Goal: Entertainment & Leisure: Consume media (video, audio)

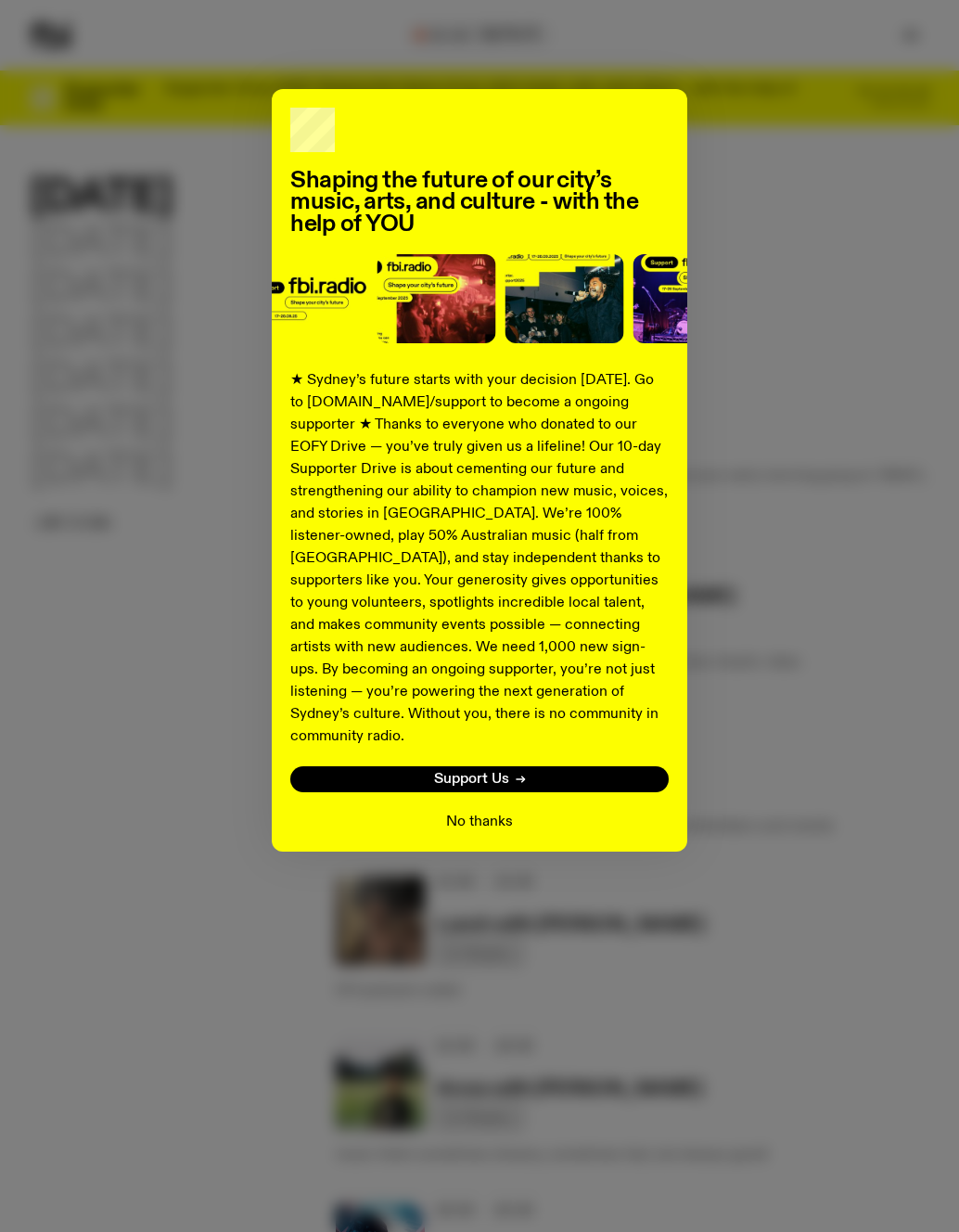
click at [500, 811] on button "No thanks" at bounding box center [479, 822] width 67 height 23
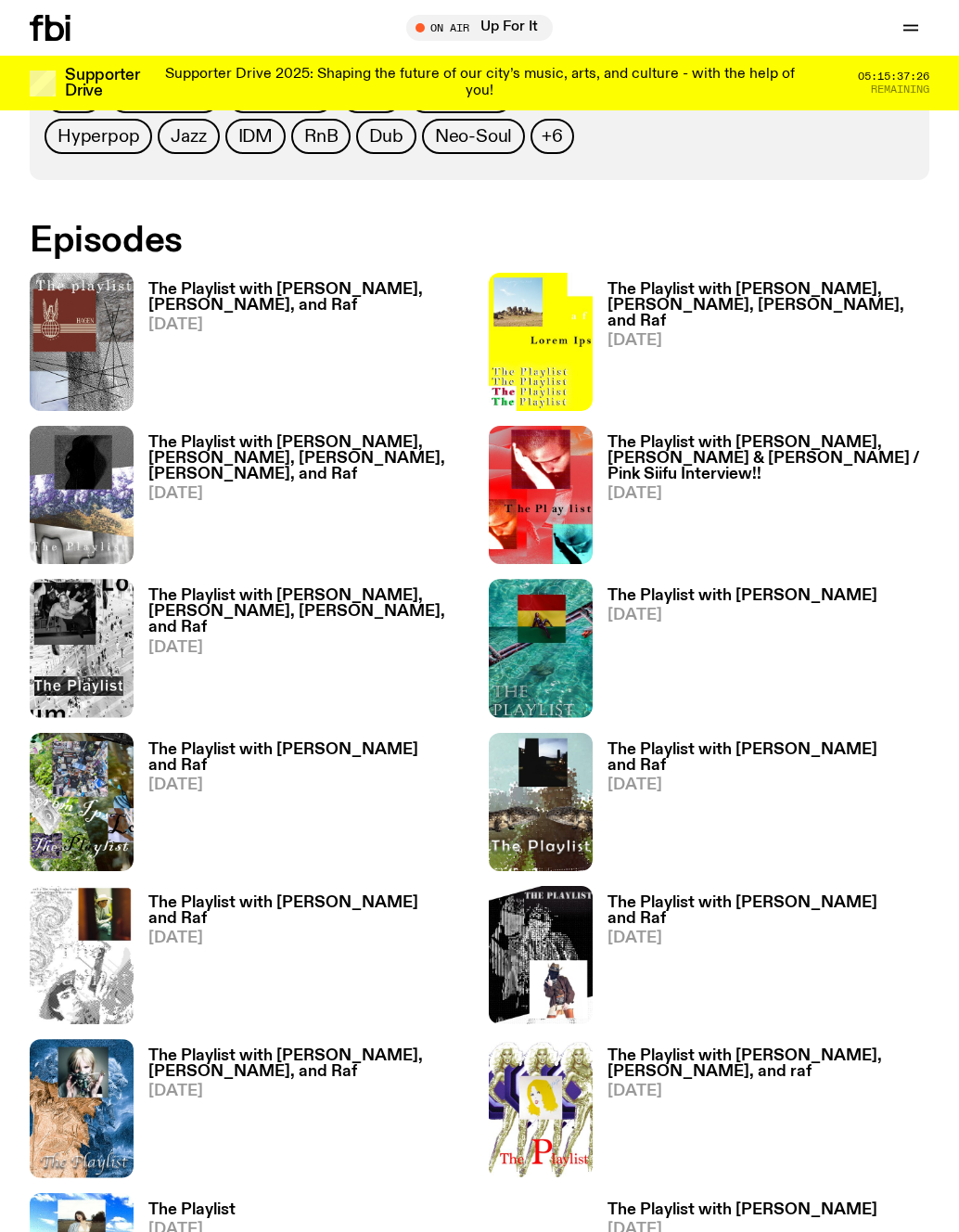
scroll to position [735, 0]
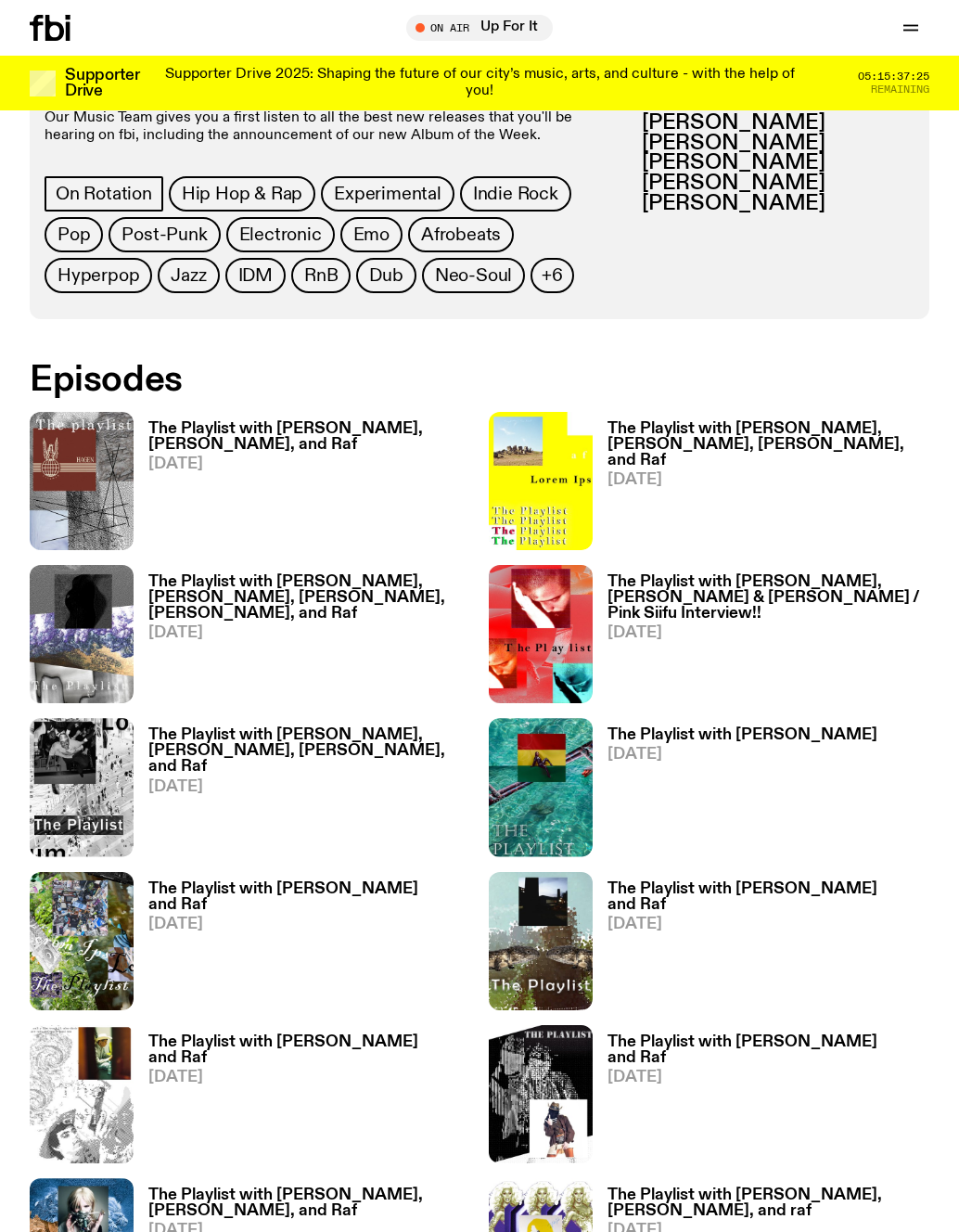
click at [263, 425] on h3 "The Playlist with [PERSON_NAME], [PERSON_NAME], and Raf" at bounding box center [308, 437] width 322 height 32
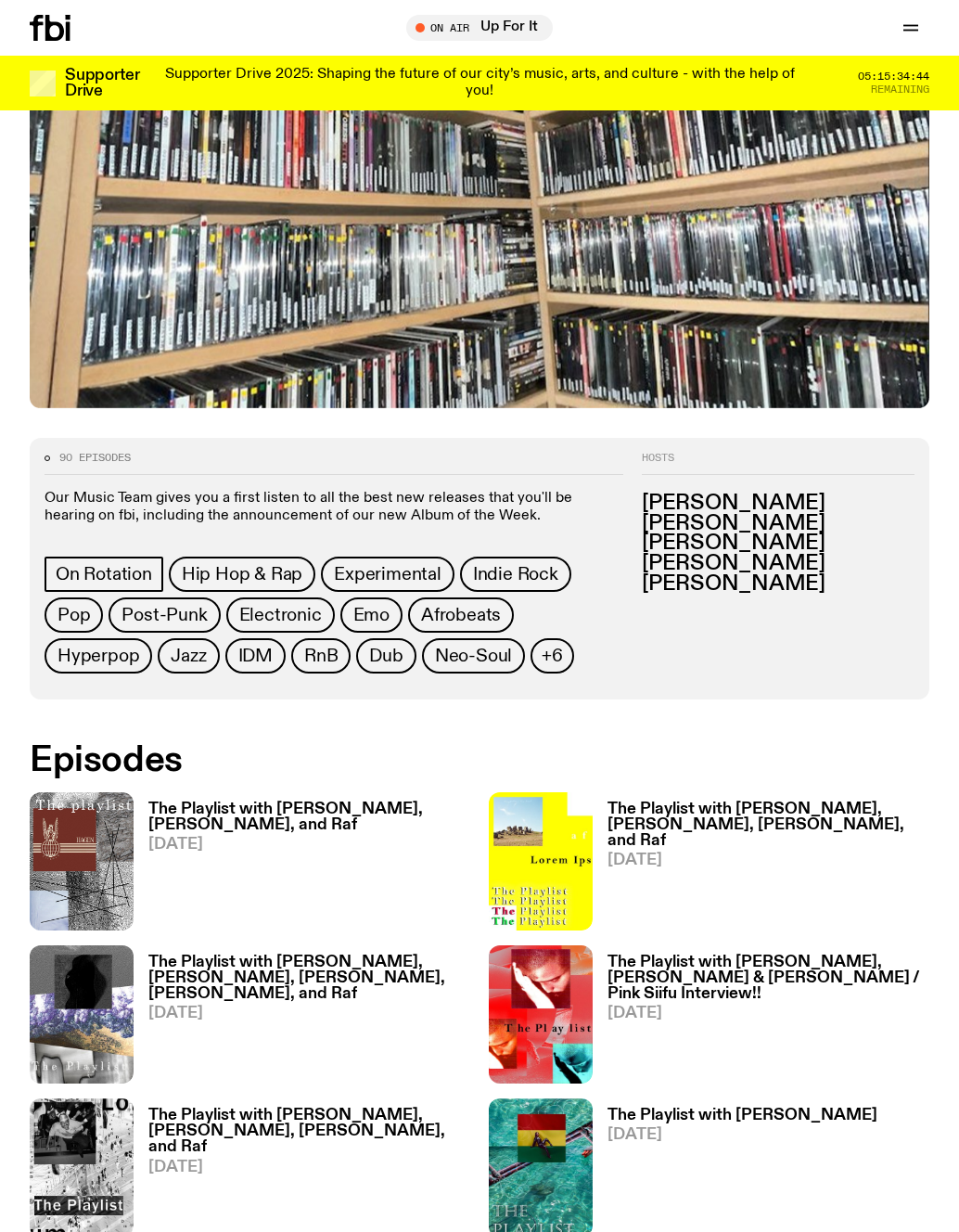
scroll to position [445, 0]
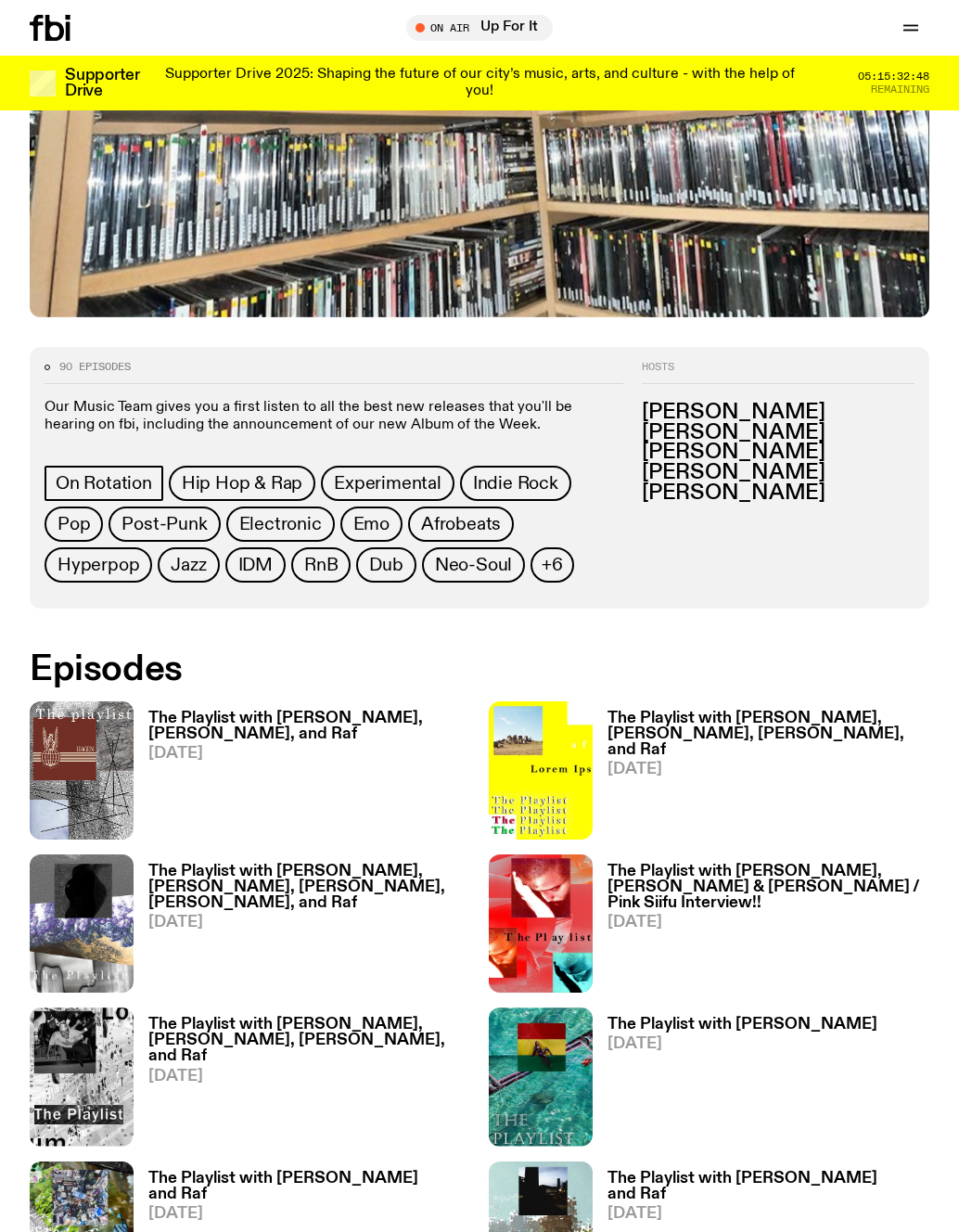
click at [812, 722] on h3 "The Playlist with Jim, Hannah, Lindsay, and Raf" at bounding box center [768, 734] width 322 height 47
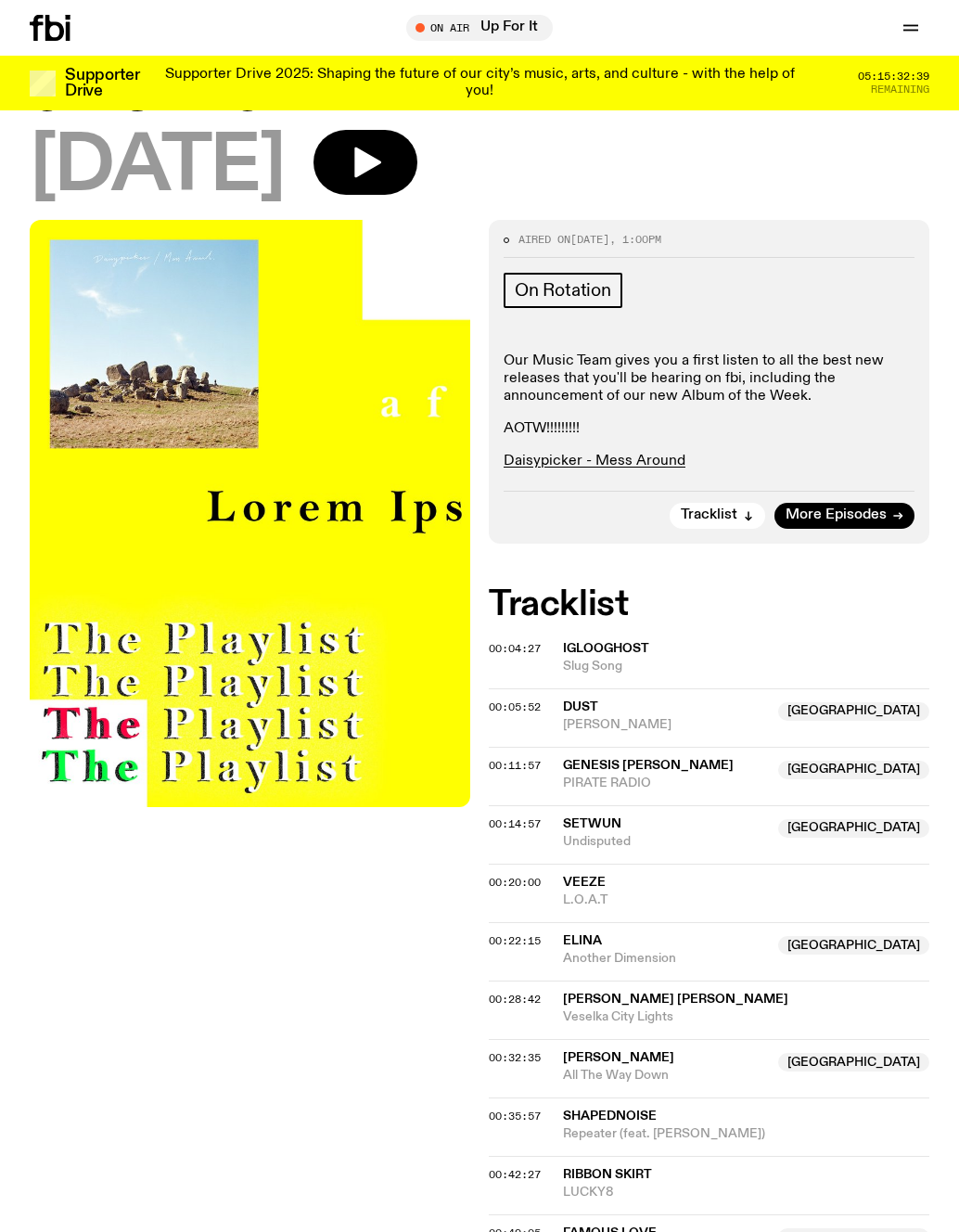
scroll to position [411, 0]
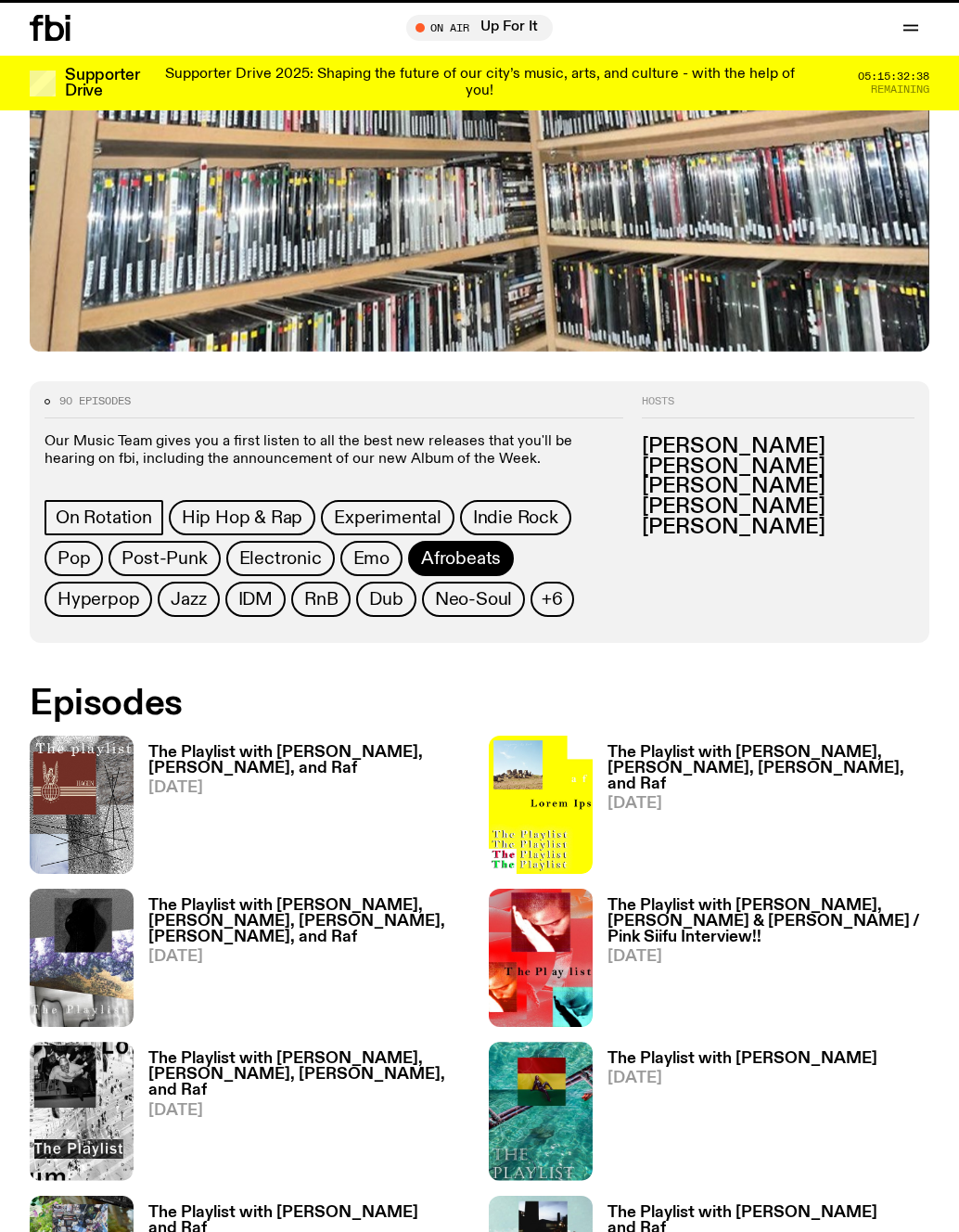
scroll to position [445, 0]
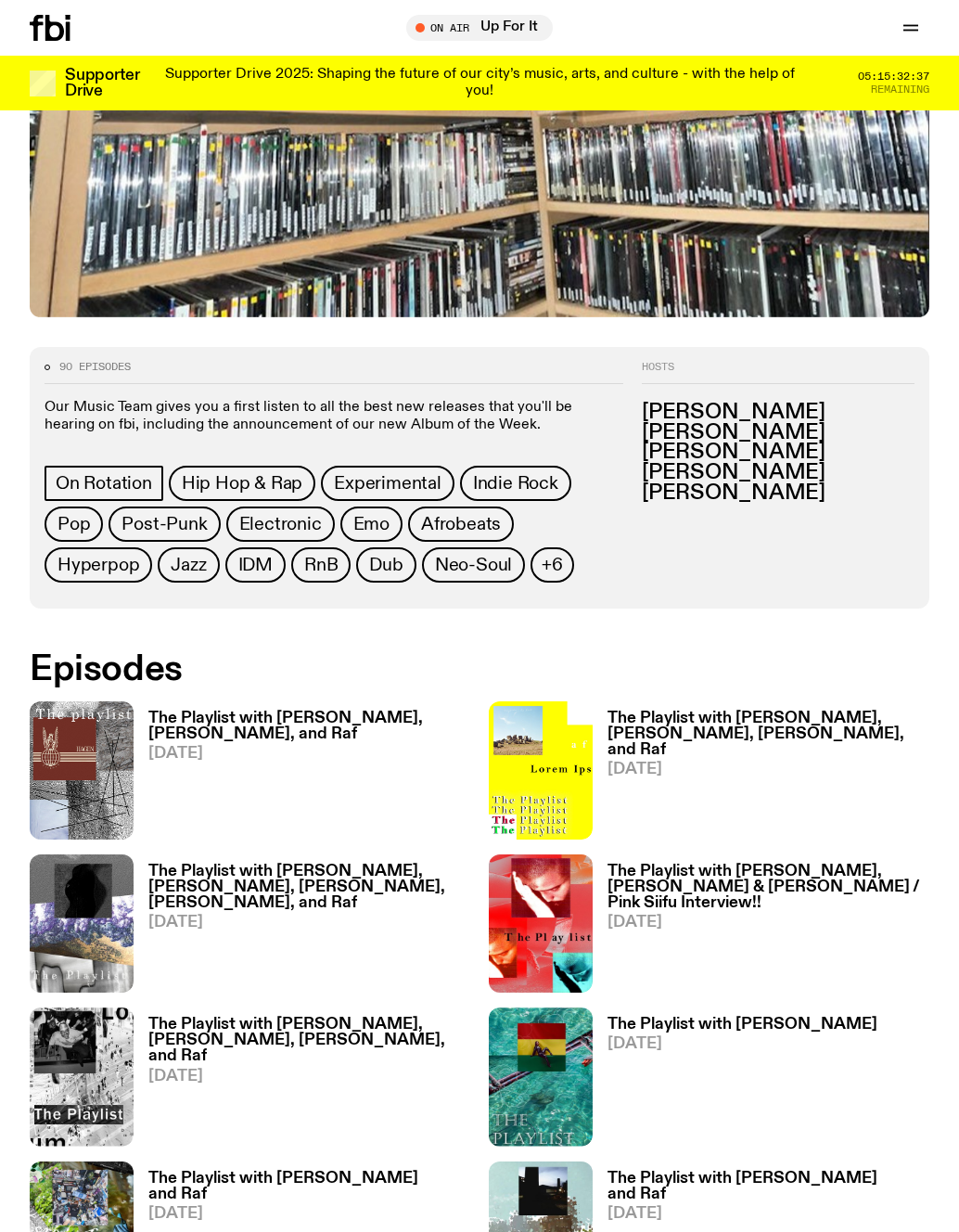
click at [236, 877] on h3 "The Playlist with Jim, Hannah, Benny, Alisha, and Raf" at bounding box center [308, 887] width 322 height 47
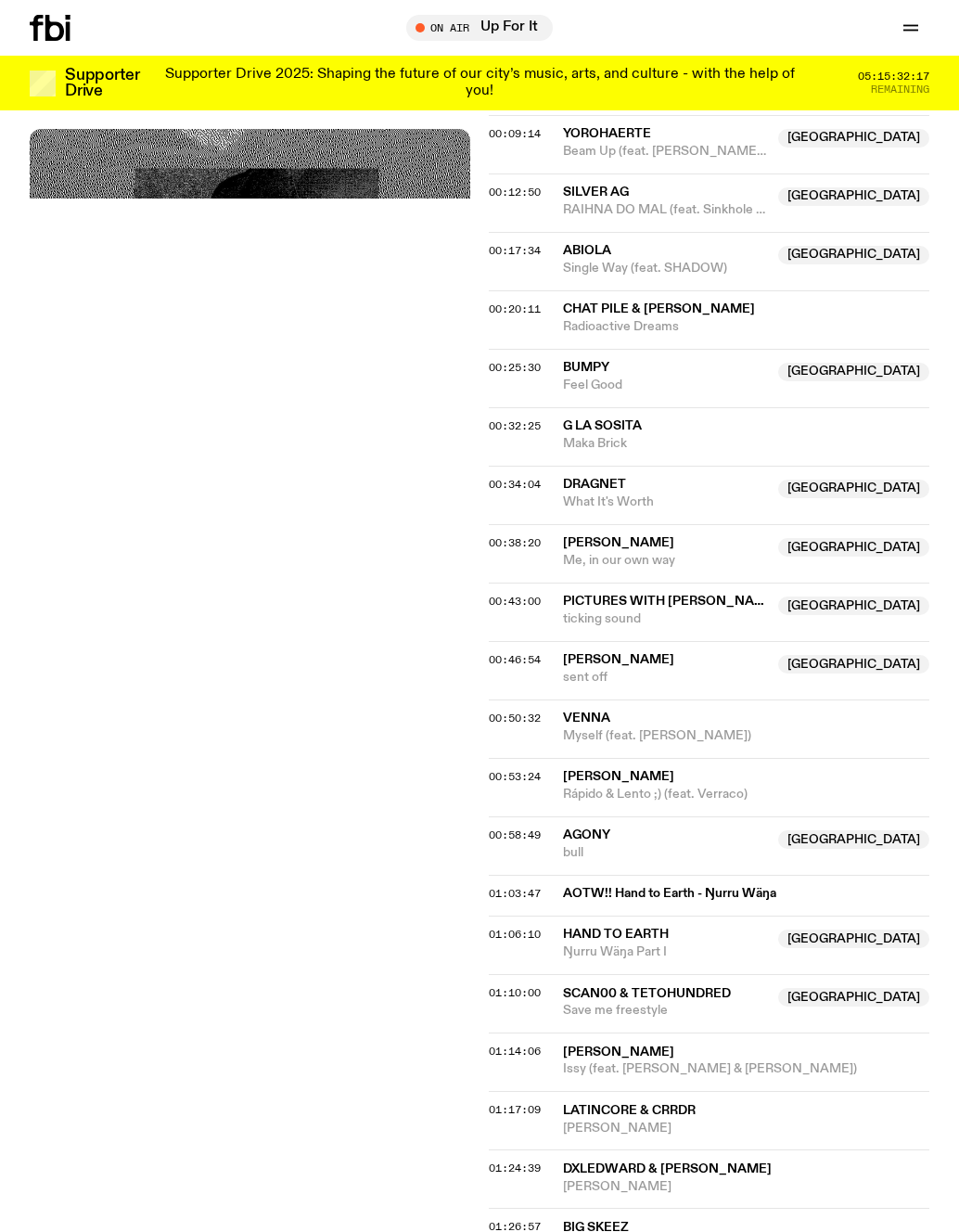
scroll to position [860, 0]
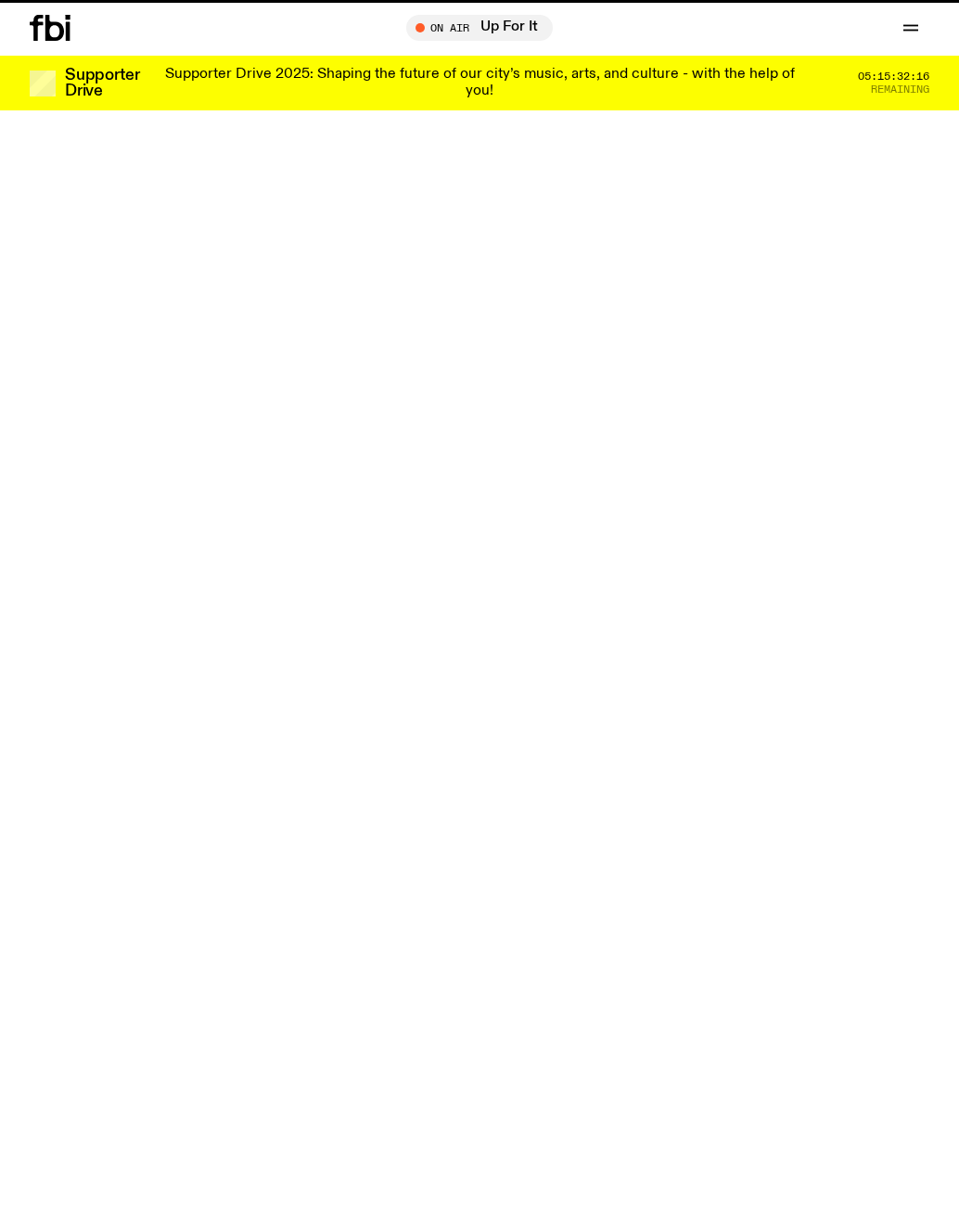
scroll to position [445, 0]
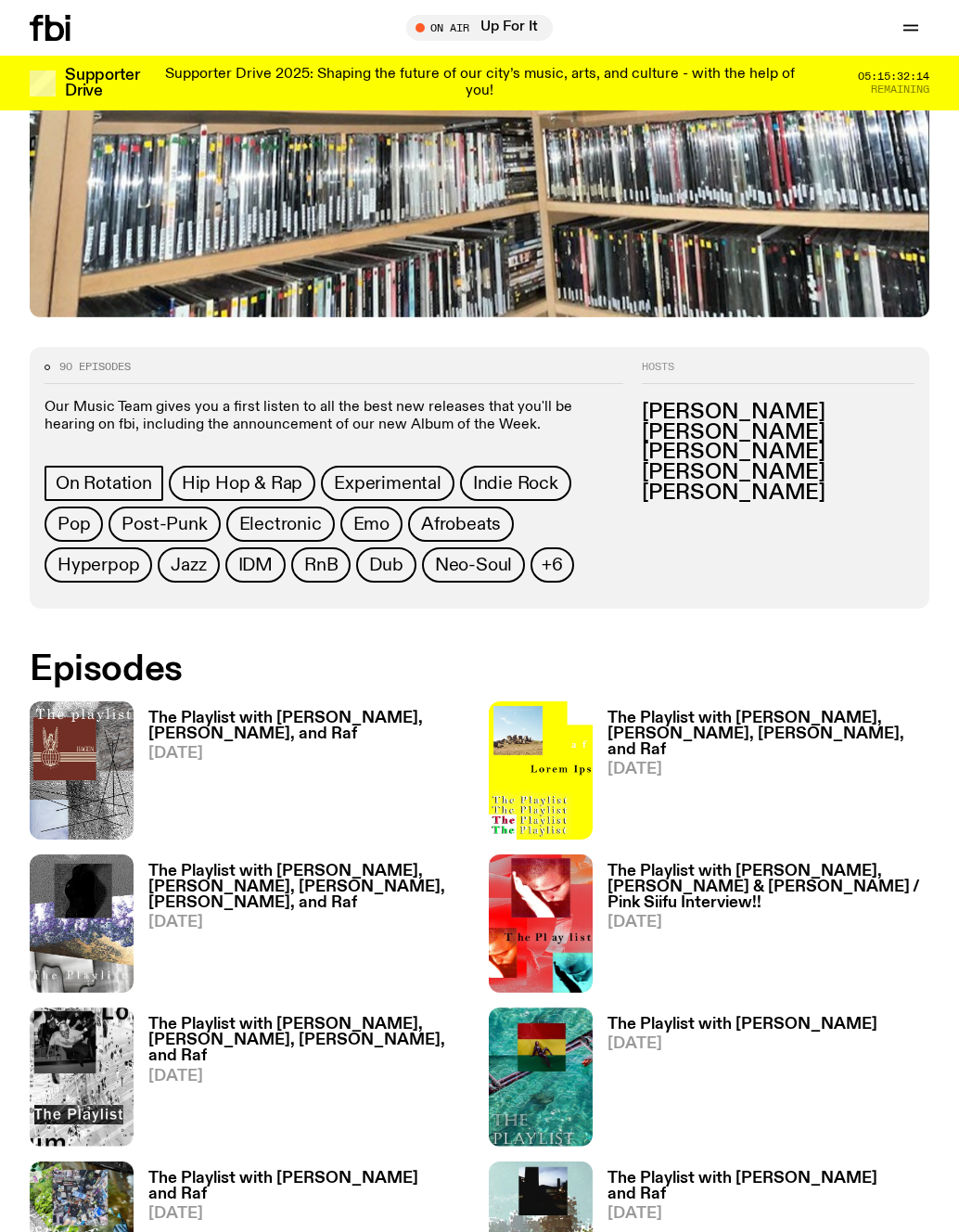
click at [662, 877] on h3 "The Playlist with Jim, Benny & Mateo / Pink Siifu Interview!!" at bounding box center [768, 887] width 322 height 47
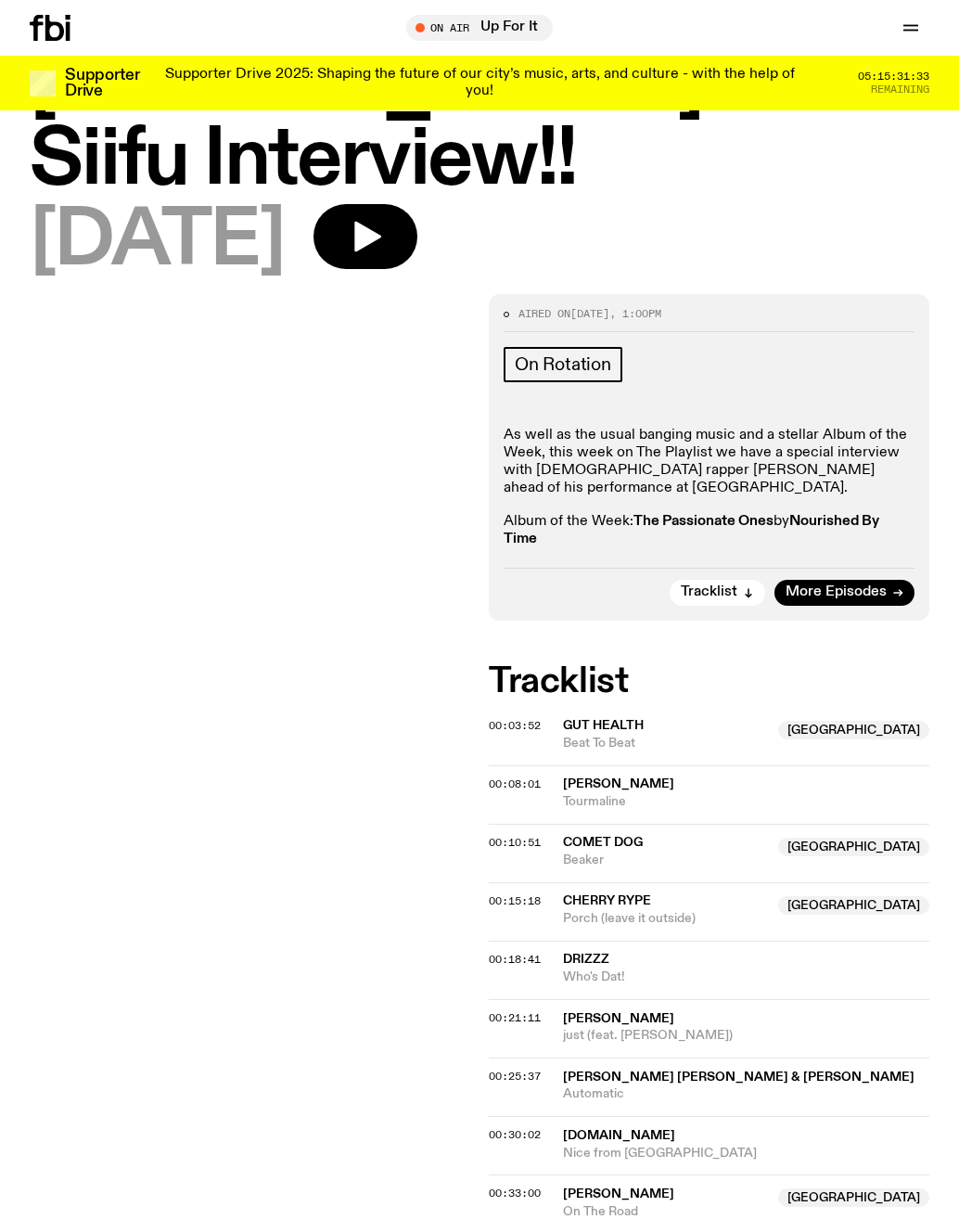
scroll to position [339, 0]
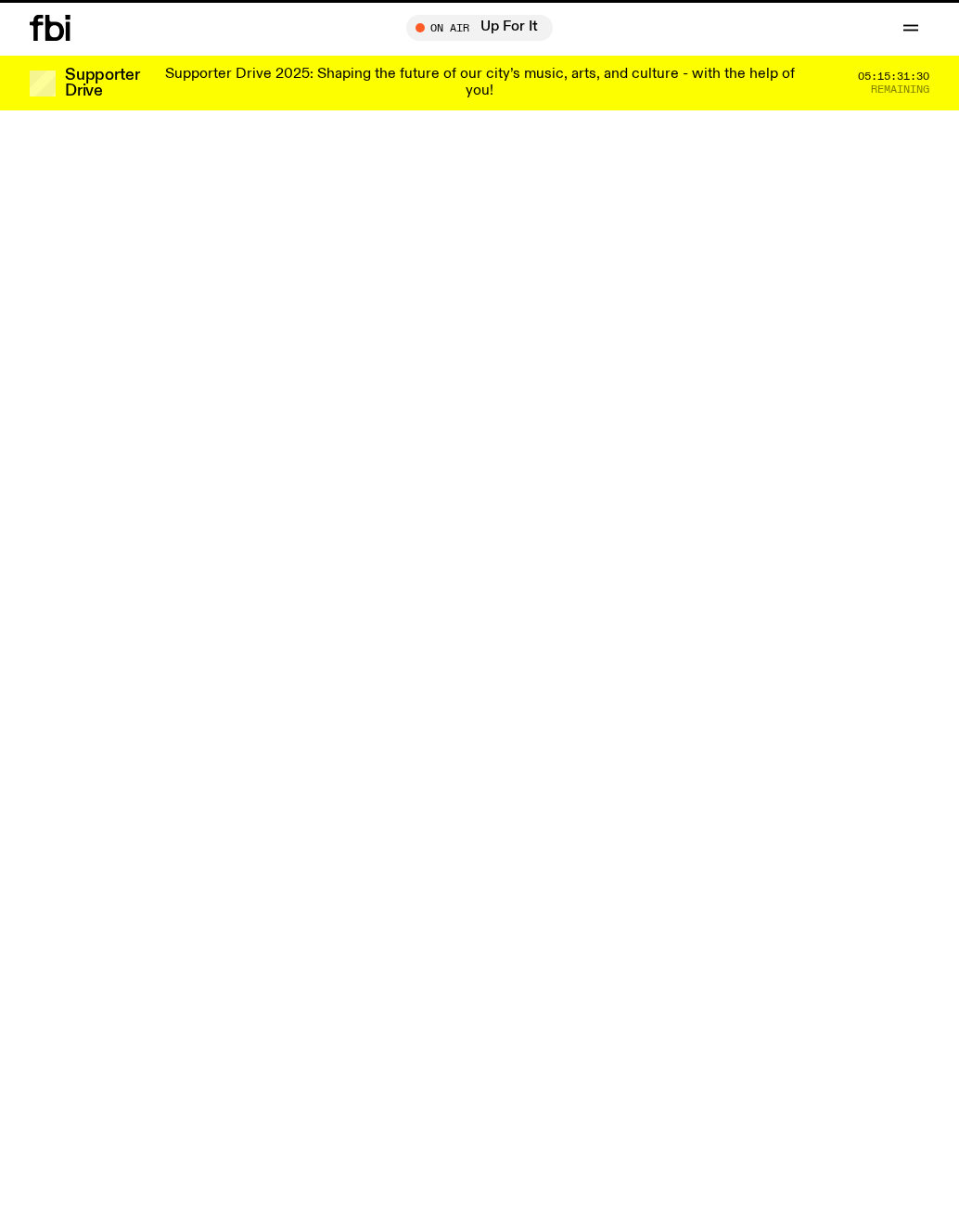
scroll to position [445, 0]
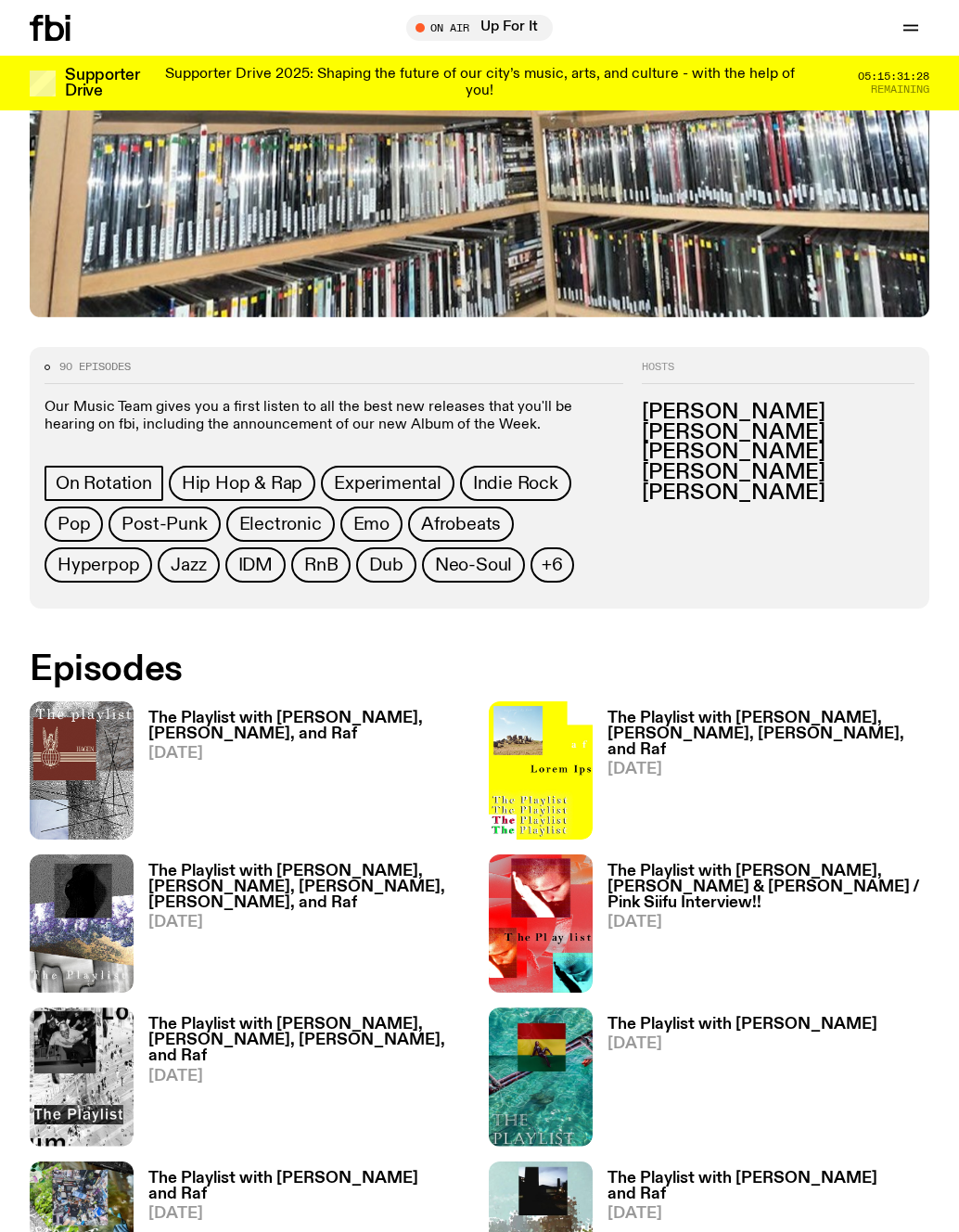
click at [281, 1020] on h3 "The Playlist with Jim, Alisha, Benny, and Raf" at bounding box center [308, 1040] width 322 height 47
